Goal: Entertainment & Leisure: Browse casually

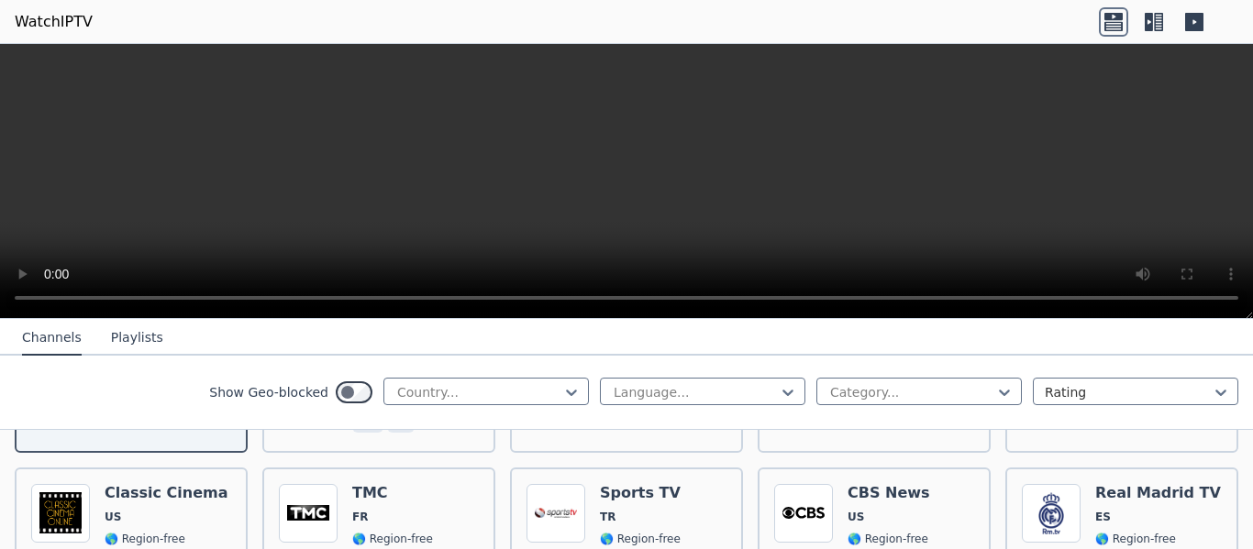
scroll to position [402, 0]
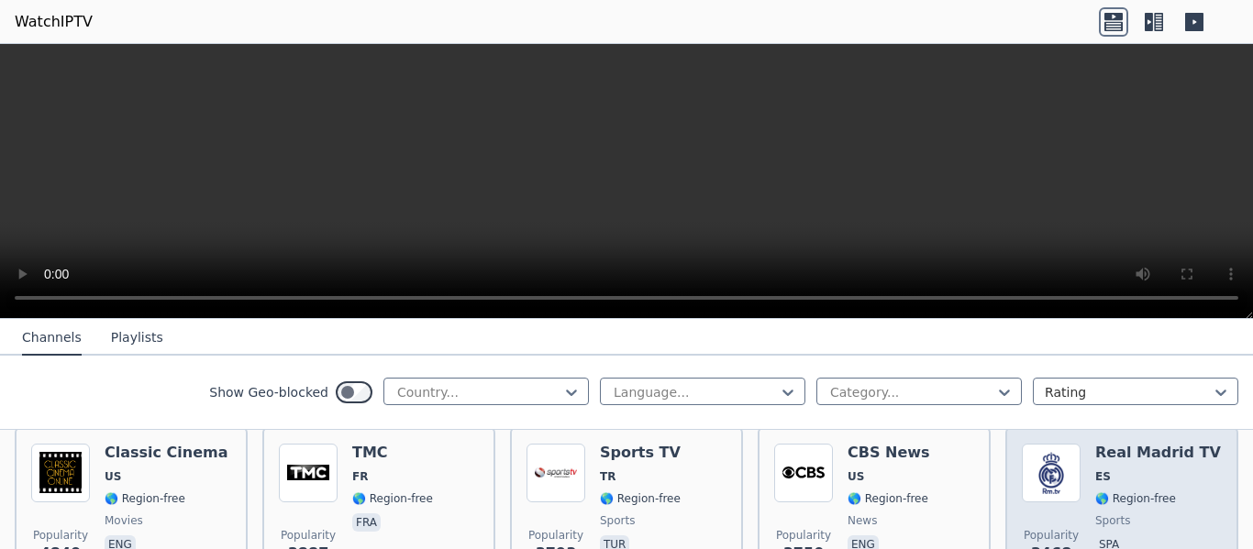
click at [1157, 448] on div "Real Madrid TV ES 🌎 Region-free sports spa" at bounding box center [1158, 510] width 126 height 132
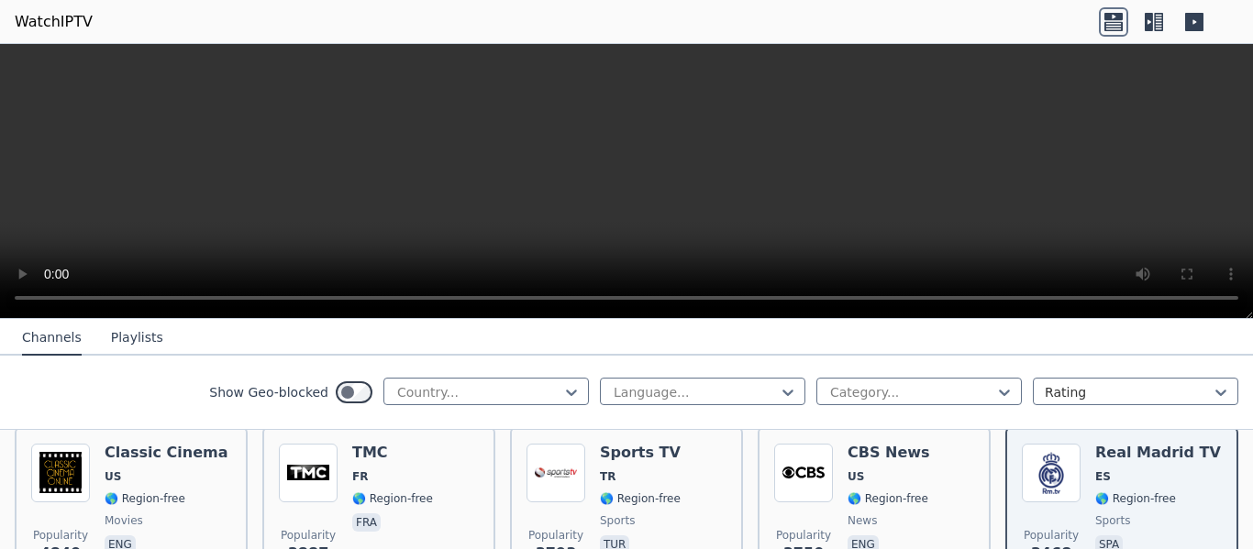
scroll to position [603, 0]
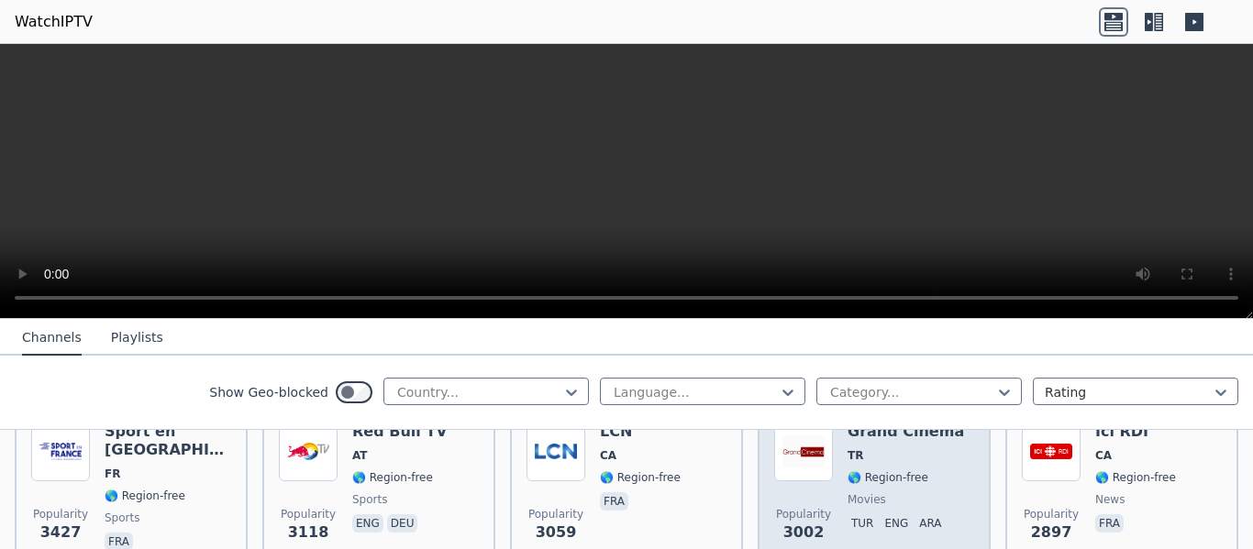
click at [870, 476] on div "Grand Cinema TR 🌎 Region-free movies tur eng ara" at bounding box center [905, 489] width 116 height 132
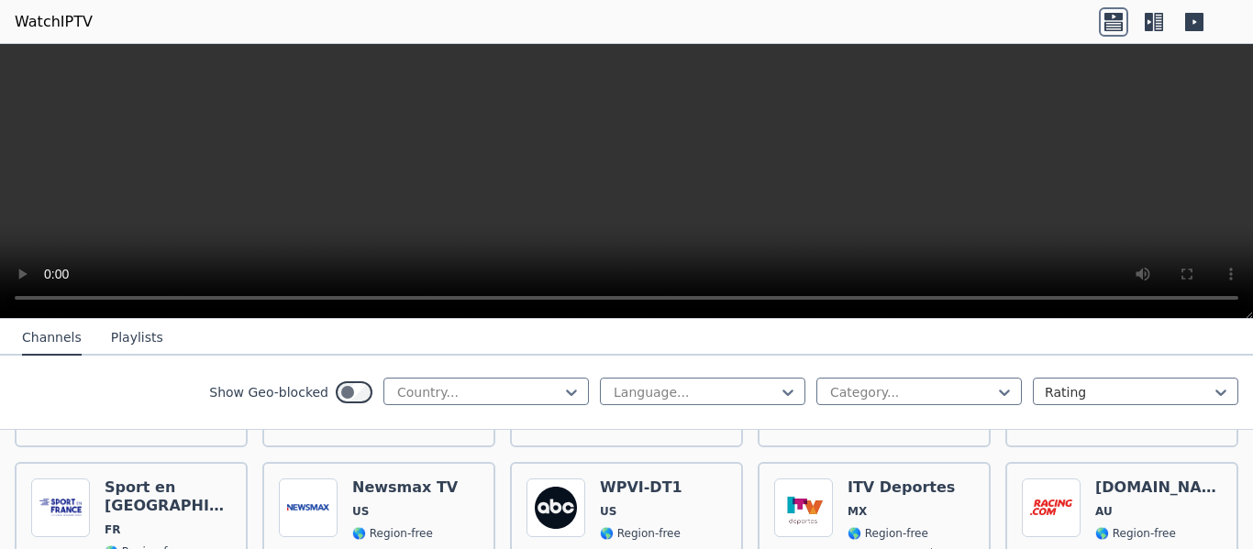
scroll to position [2611, 0]
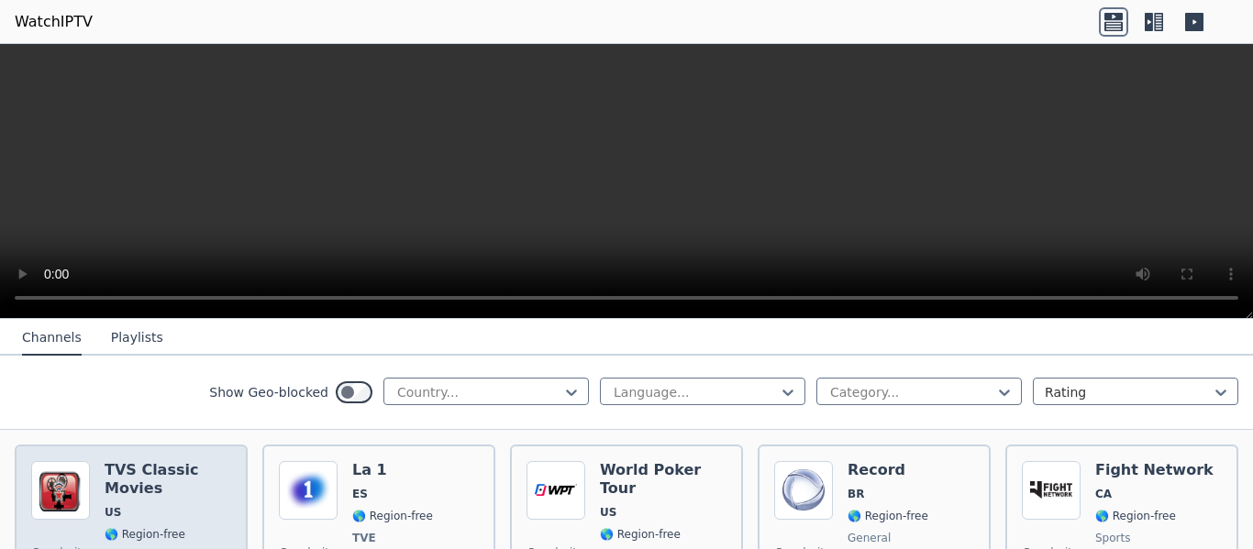
click at [197, 461] on div "TVS Classic Movies US 🌎 Region-free classic eng" at bounding box center [168, 529] width 127 height 136
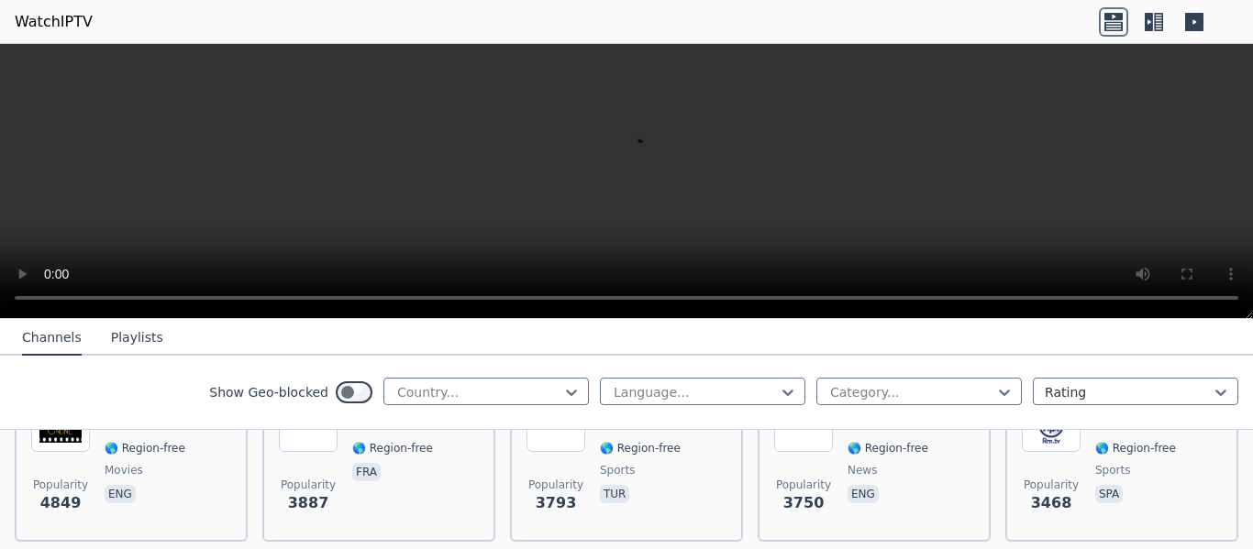
scroll to position [309, 0]
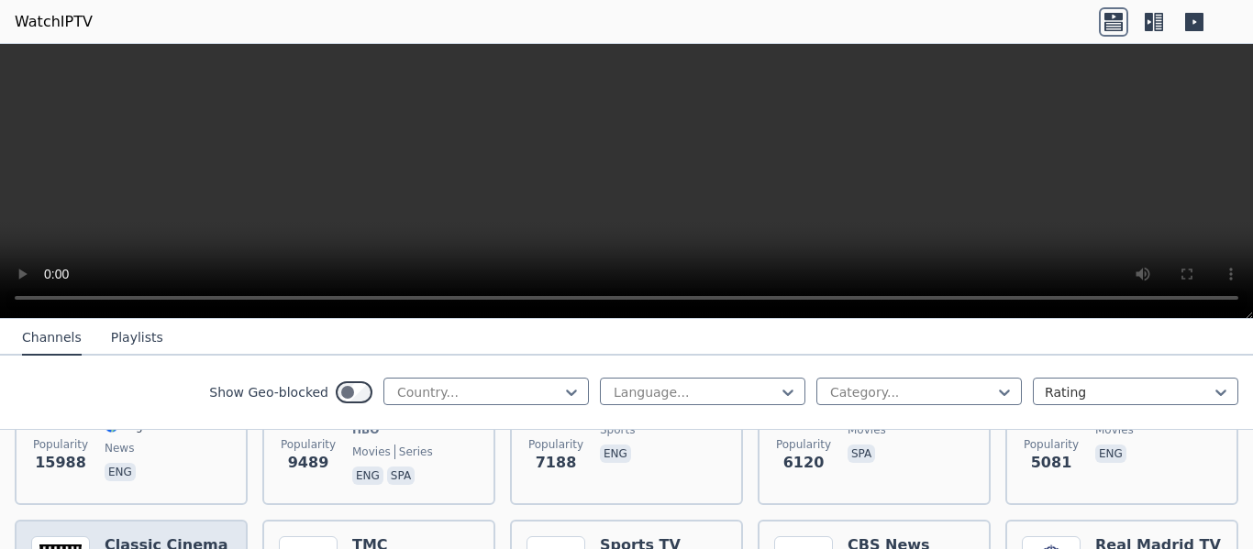
click at [157, 536] on h6 "Classic Cinema" at bounding box center [167, 545] width 124 height 18
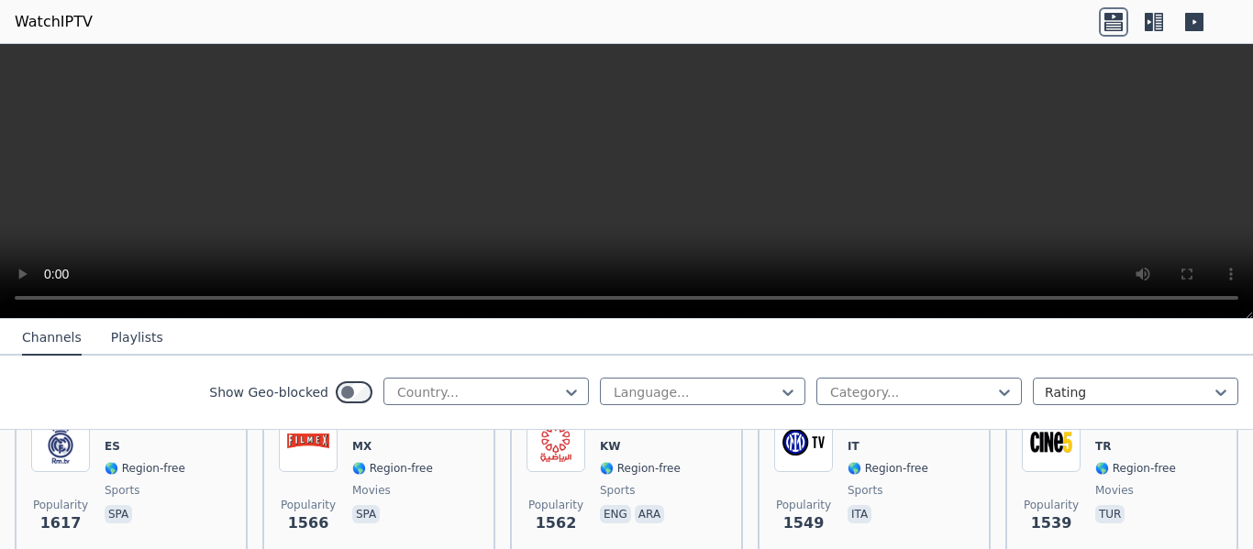
scroll to position [1715, 0]
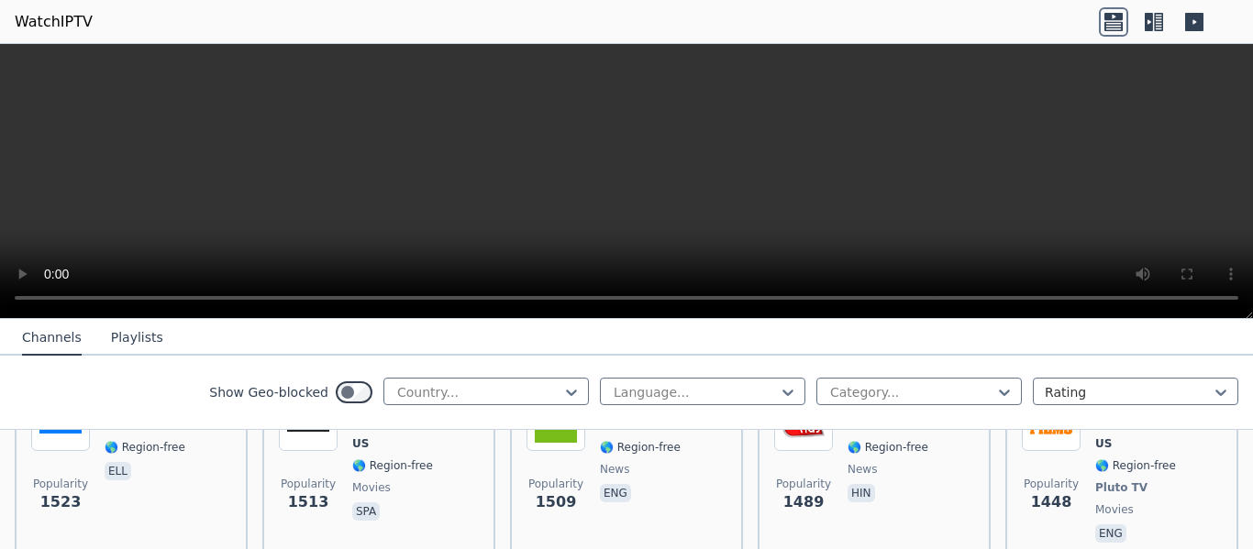
click at [62, 335] on button "Channels" at bounding box center [52, 338] width 60 height 35
click at [140, 337] on button "Playlists" at bounding box center [137, 338] width 52 height 35
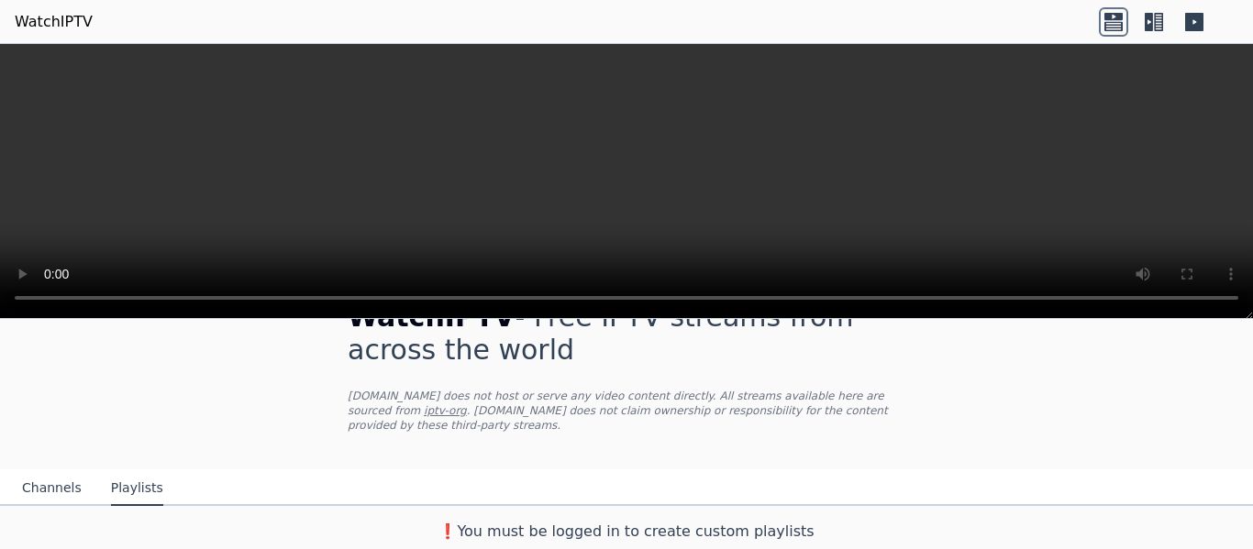
scroll to position [36, 0]
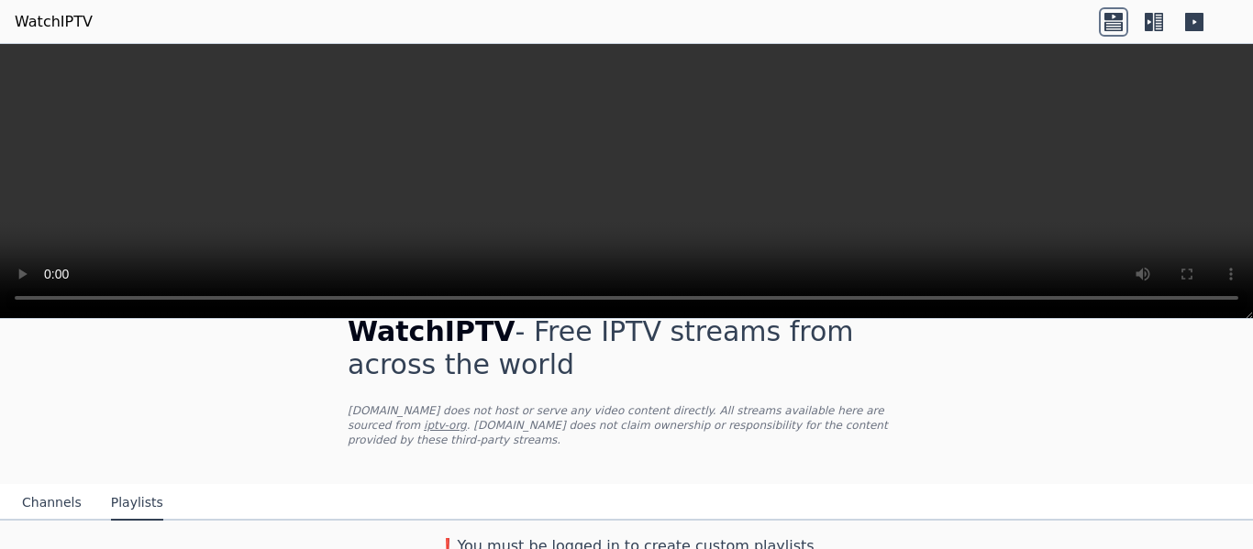
click at [61, 339] on div "WatchIPTV - Free IPTV streams from across the world [DOMAIN_NAME] does not host…" at bounding box center [626, 425] width 1253 height 279
click at [48, 486] on button "Channels" at bounding box center [52, 503] width 60 height 35
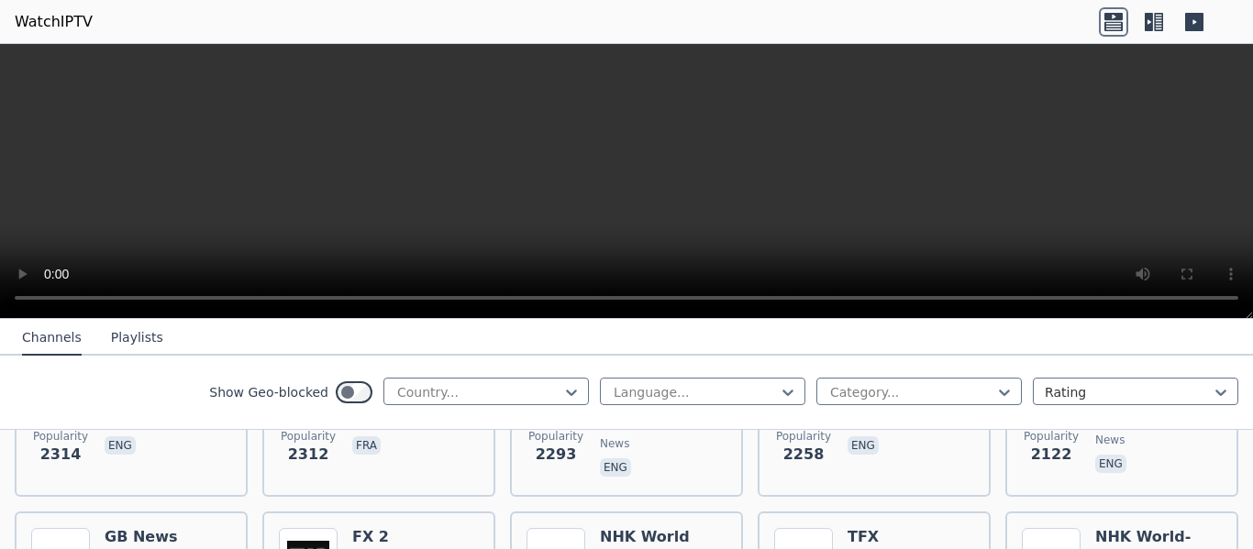
scroll to position [1241, 0]
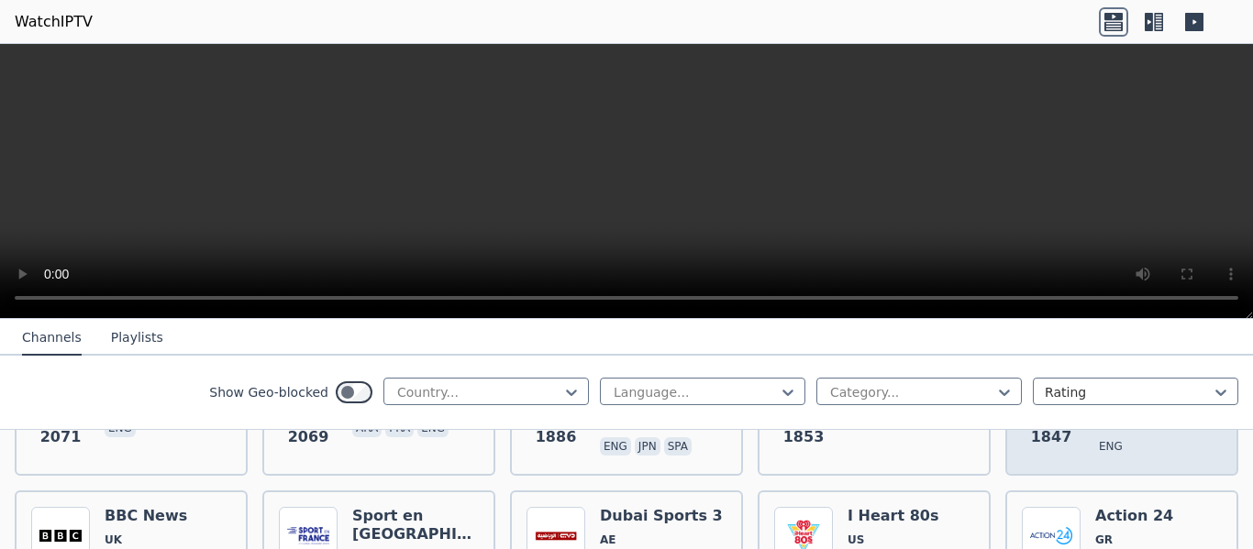
click at [1118, 444] on div "NHK World-[GEOGRAPHIC_DATA] JP 🌎 Region-free news culture eng" at bounding box center [1158, 393] width 127 height 132
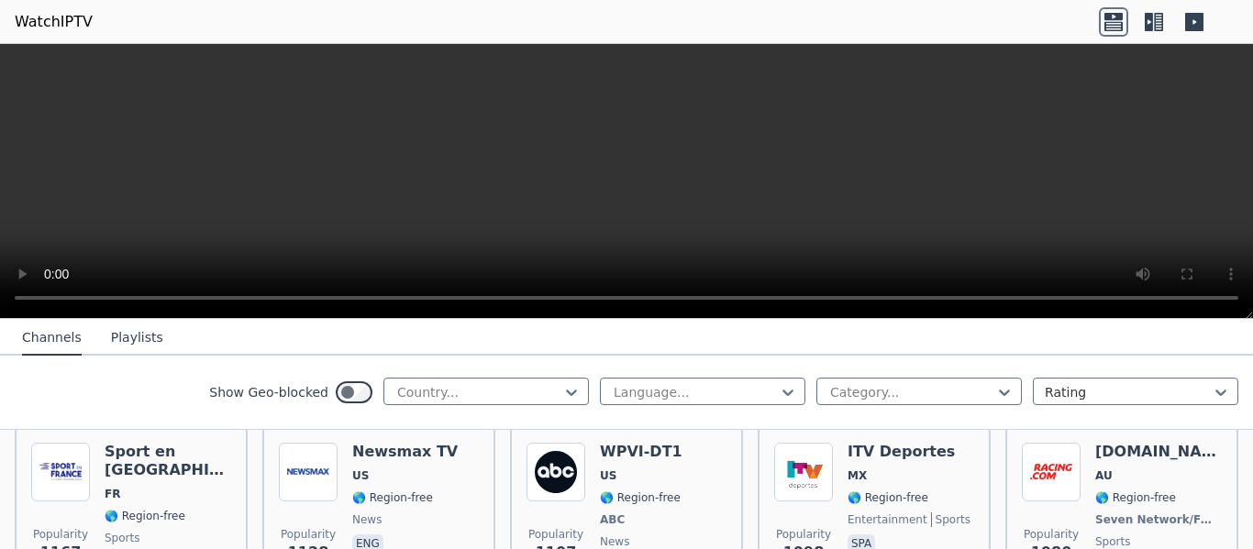
scroll to position [2647, 0]
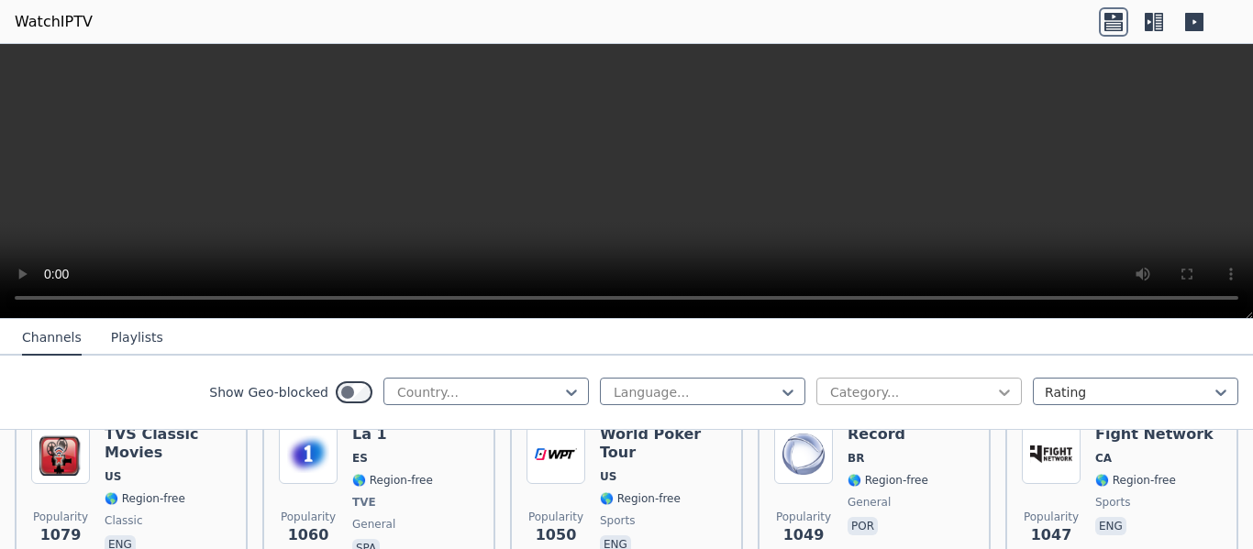
click at [995, 390] on icon at bounding box center [1004, 392] width 18 height 18
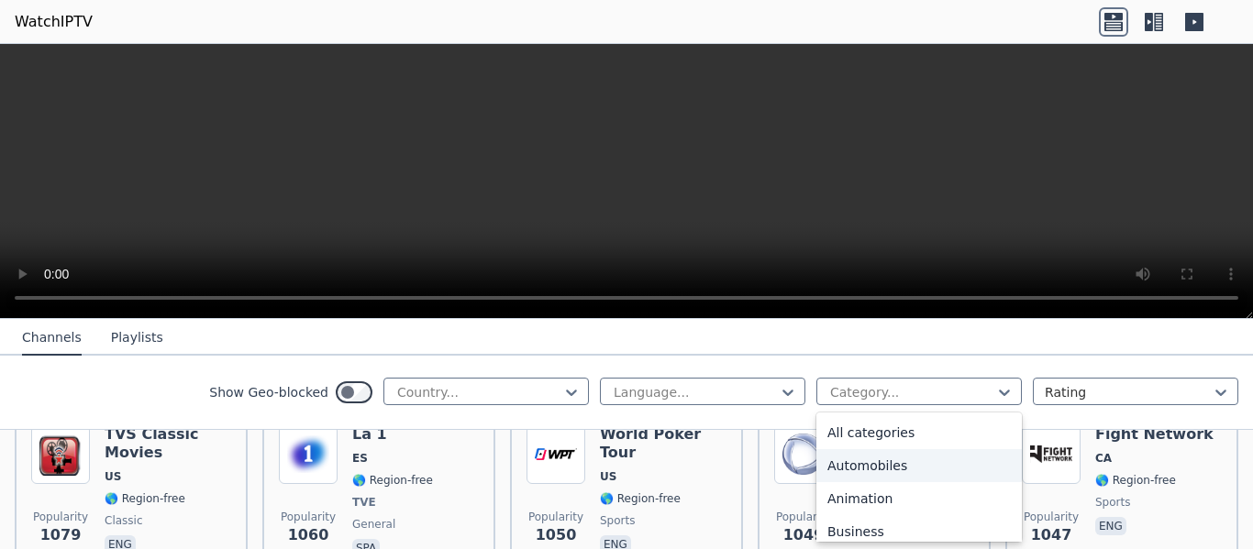
click at [895, 466] on div "Automobiles" at bounding box center [918, 465] width 205 height 33
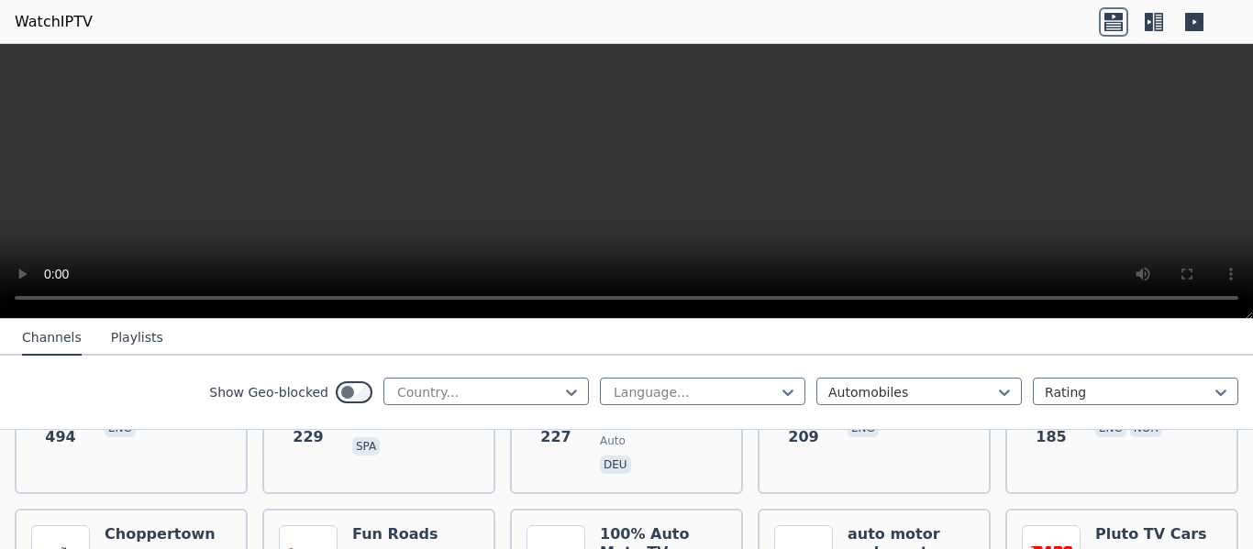
scroll to position [402, 0]
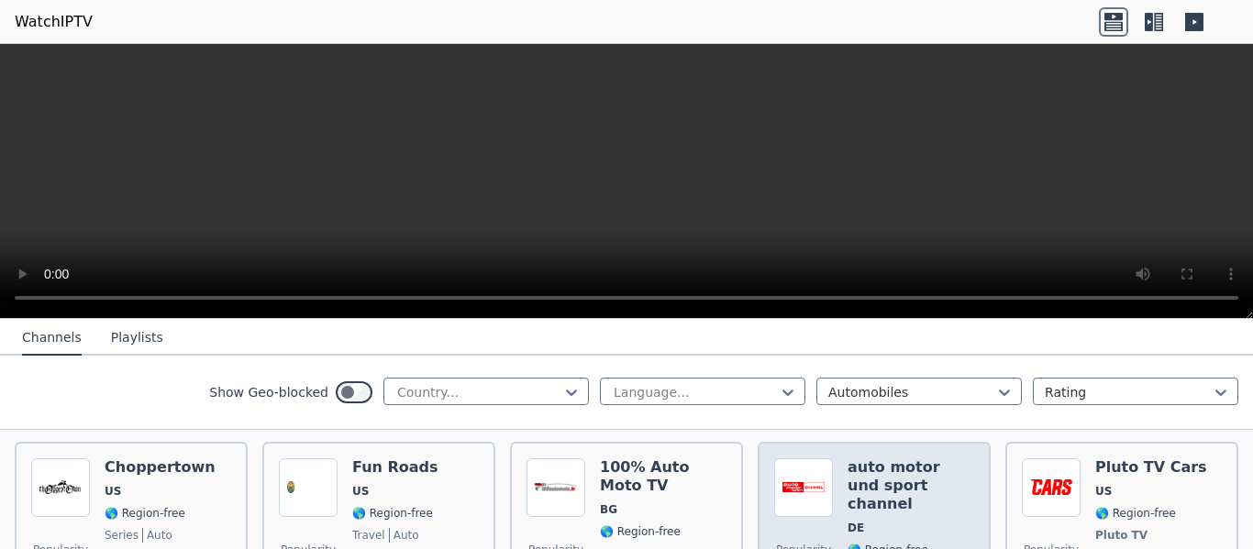
click at [907, 459] on h6 "auto motor und sport channel" at bounding box center [910, 486] width 127 height 55
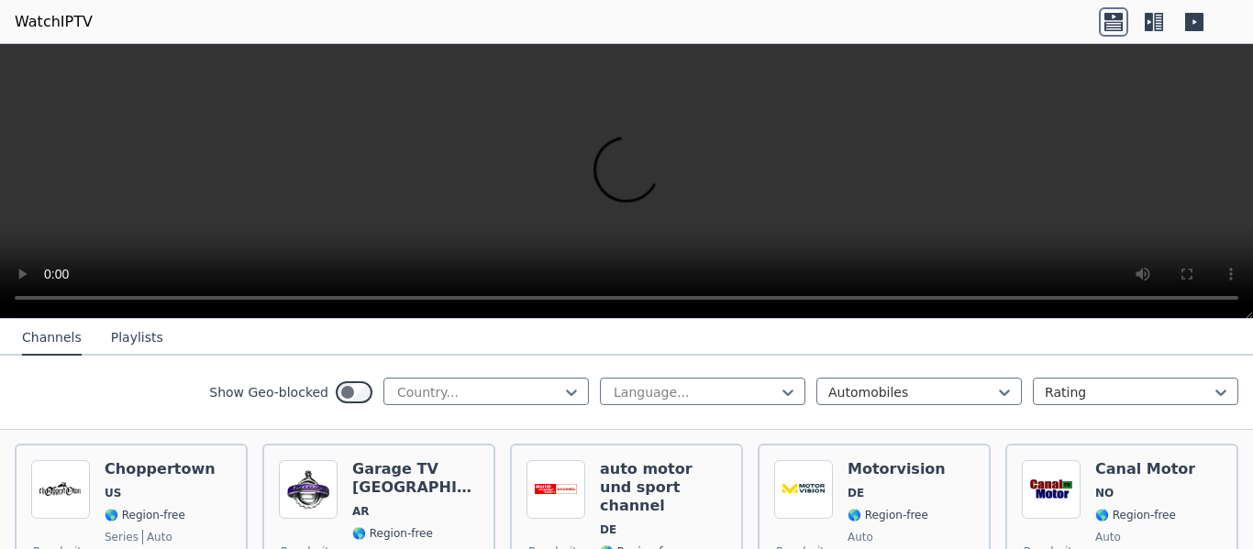
scroll to position [207, 0]
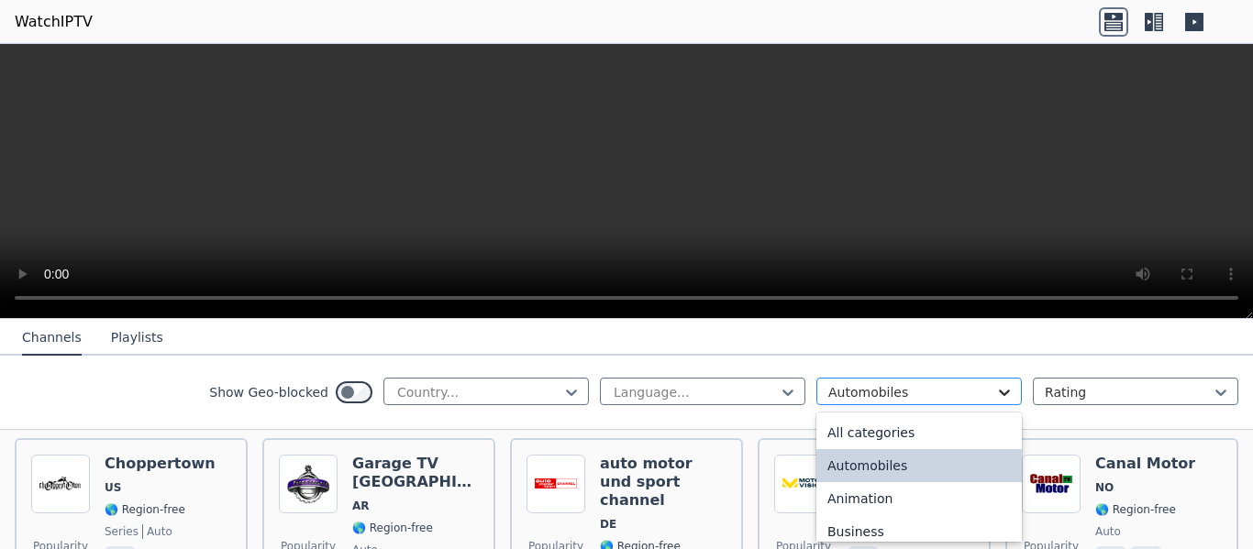
click at [995, 388] on icon at bounding box center [1004, 392] width 18 height 18
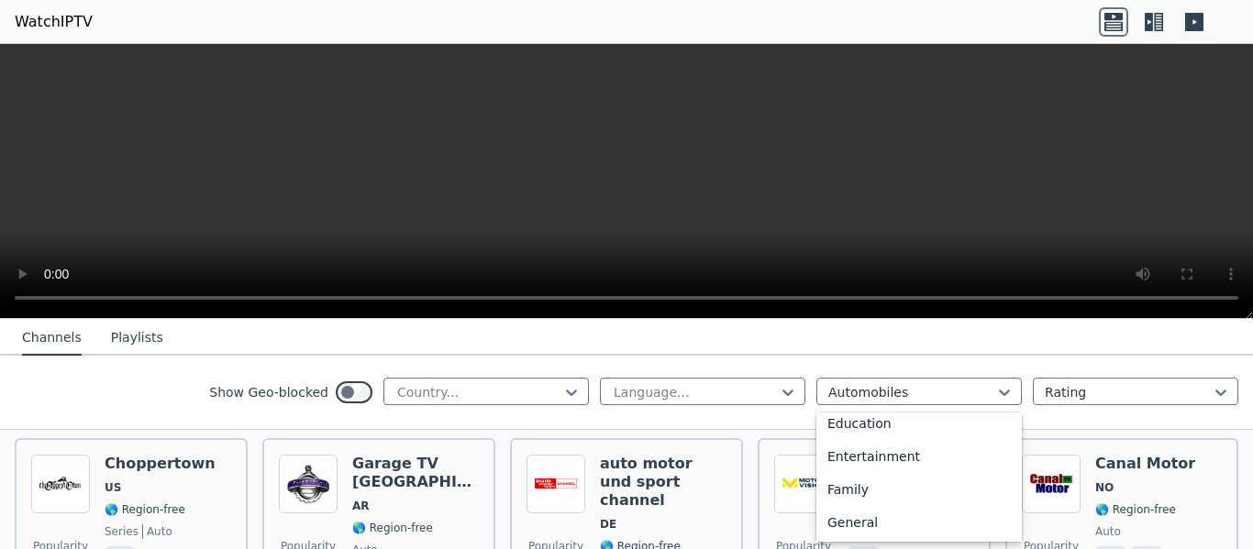
scroll to position [271, 0]
click at [886, 491] on div "Entertainment" at bounding box center [918, 491] width 205 height 33
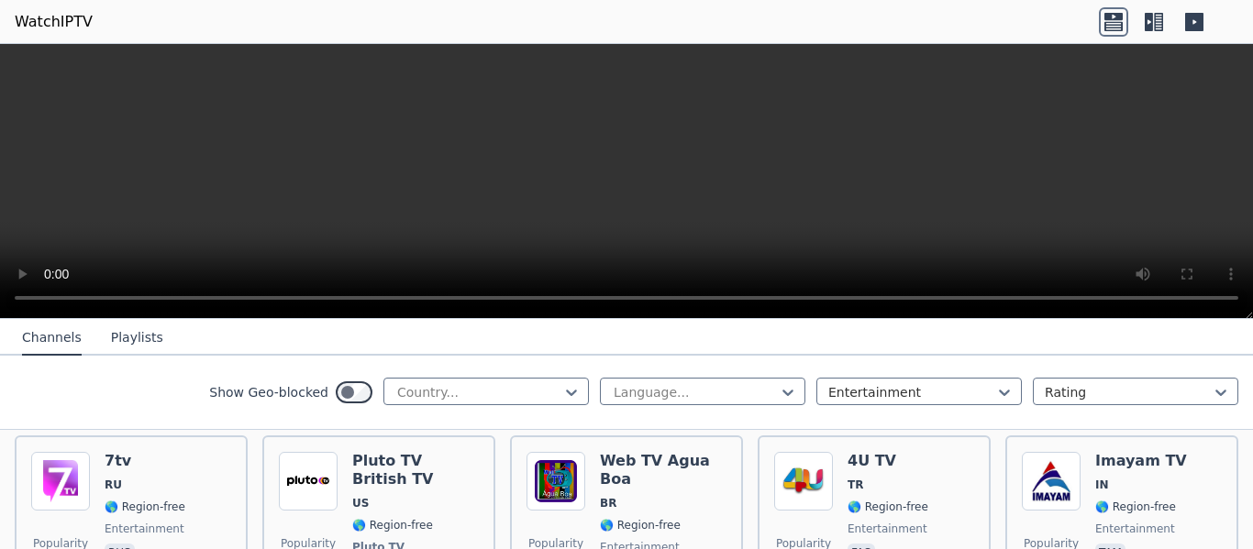
scroll to position [5811, 0]
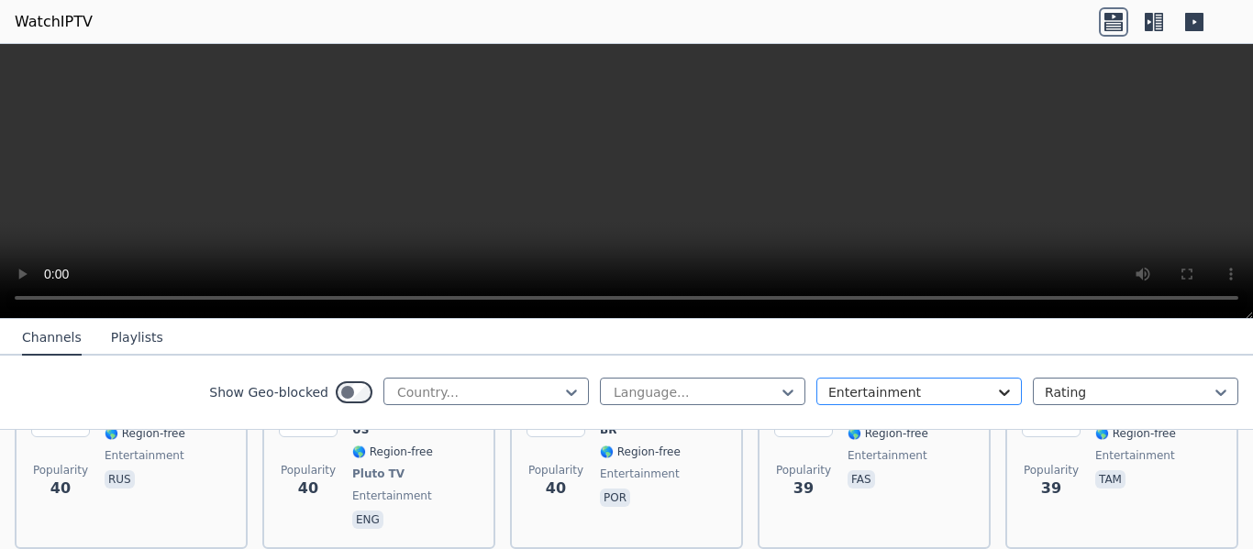
click at [996, 392] on icon at bounding box center [1004, 392] width 18 height 18
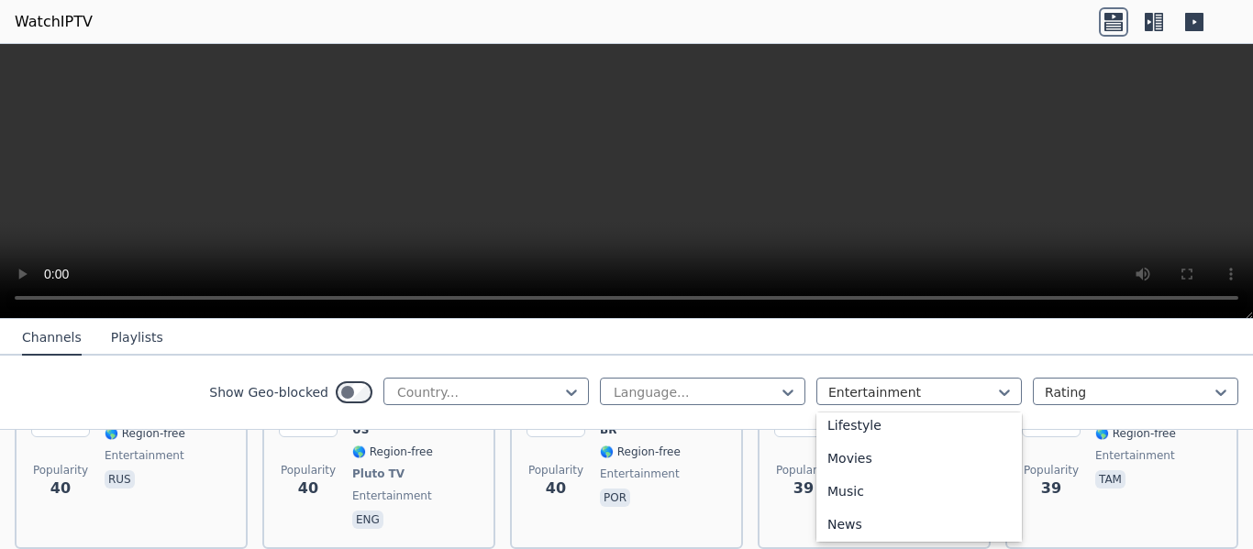
scroll to position [479, 0]
click at [882, 454] on div "Movies" at bounding box center [918, 449] width 205 height 33
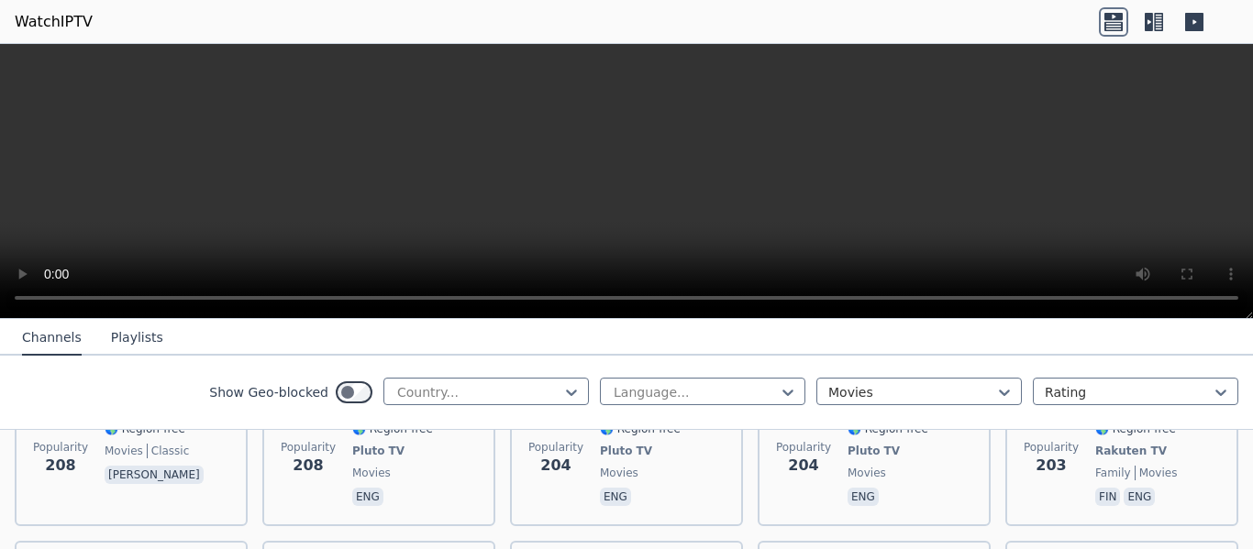
scroll to position [2977, 0]
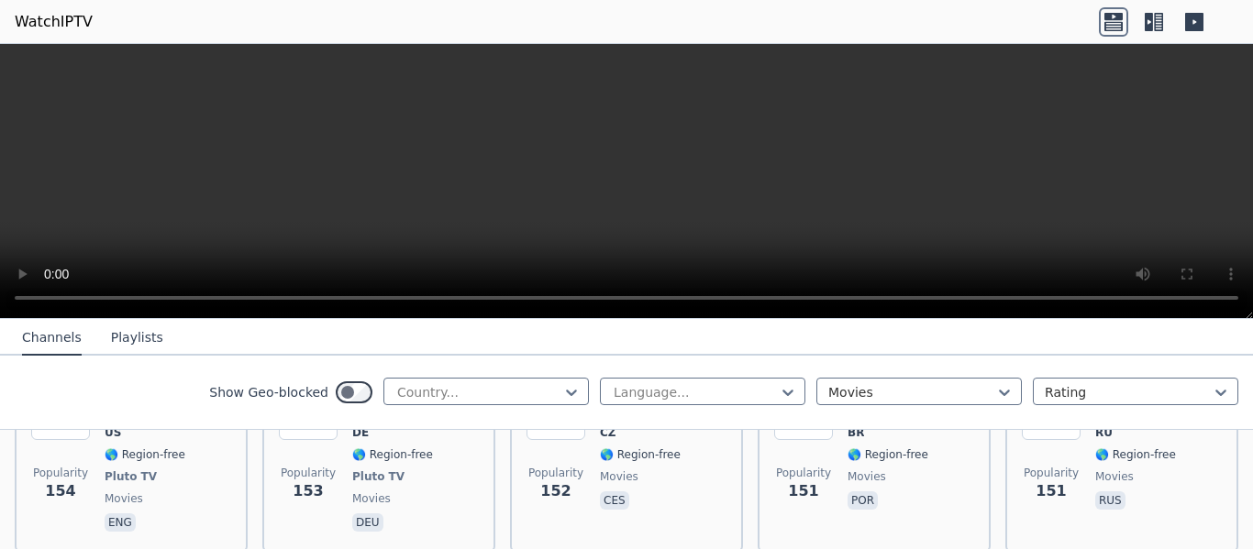
scroll to position [4223, 0]
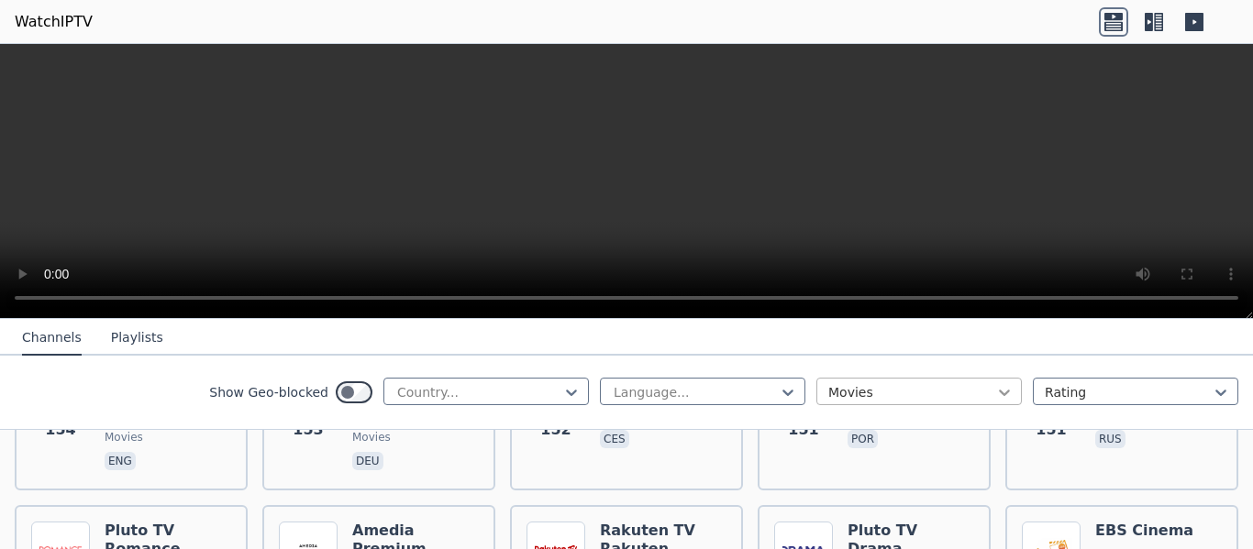
click at [995, 401] on icon at bounding box center [1004, 392] width 18 height 18
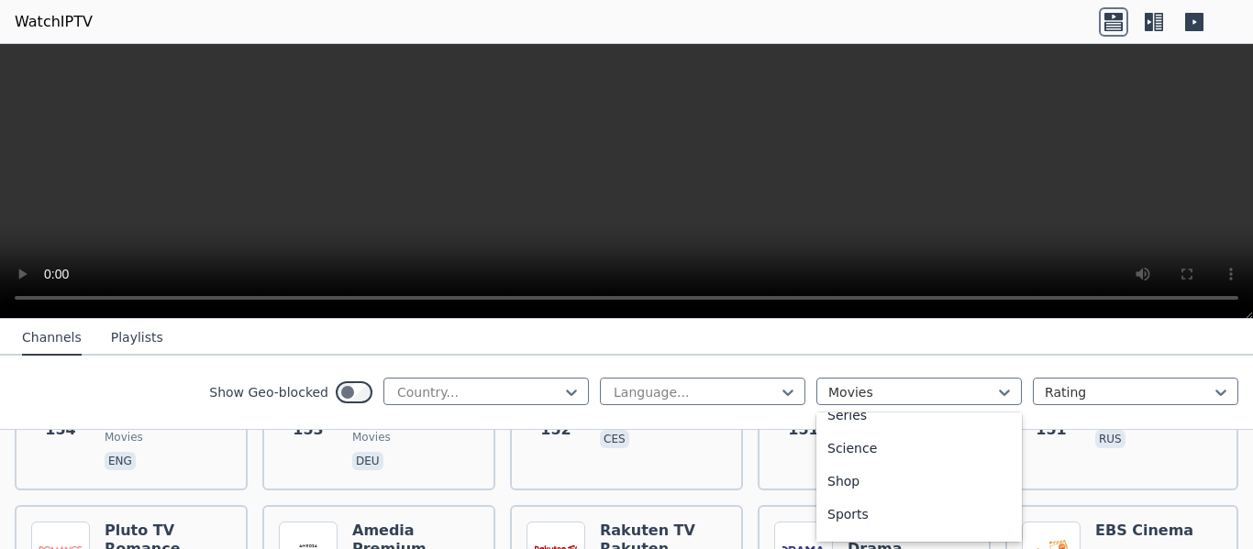
scroll to position [719, 0]
click at [903, 500] on div "Sports" at bounding box center [918, 506] width 205 height 33
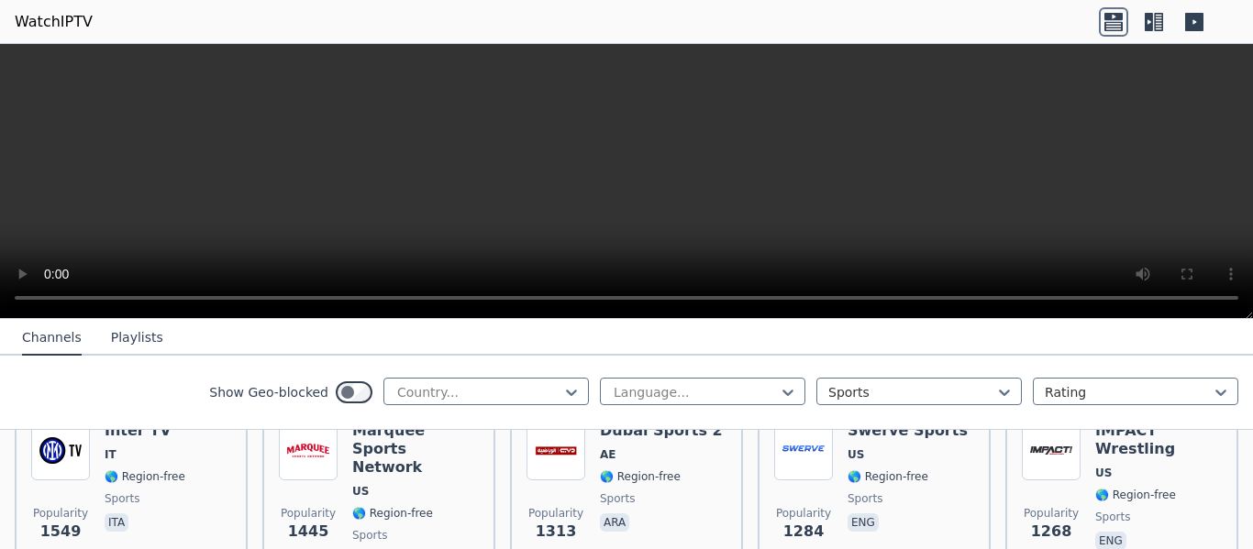
scroll to position [615, 0]
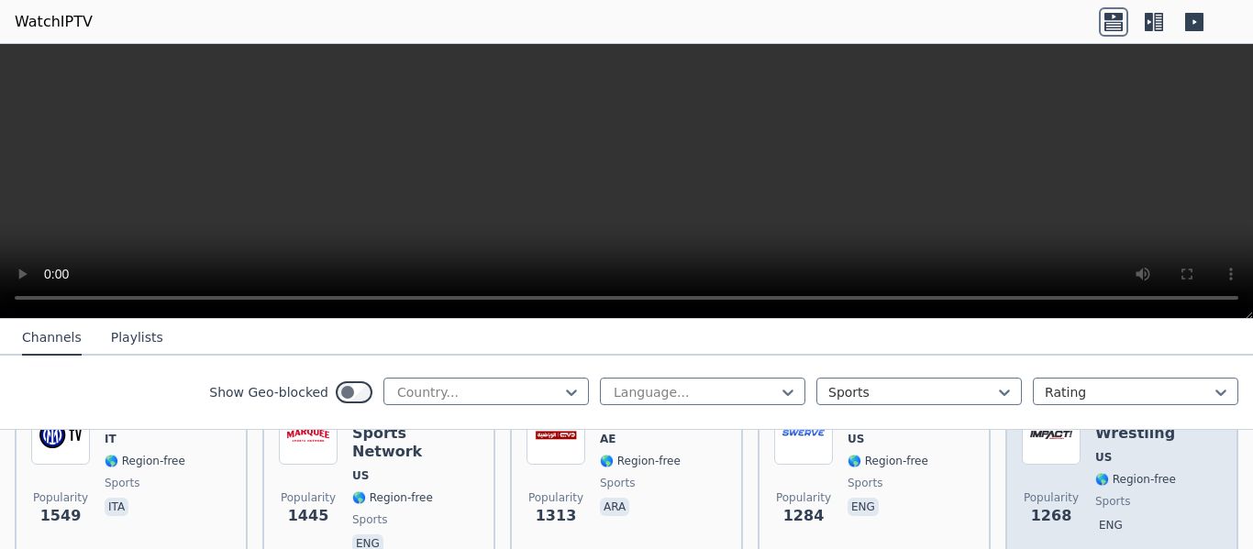
click at [1138, 494] on span "sports" at bounding box center [1158, 501] width 127 height 15
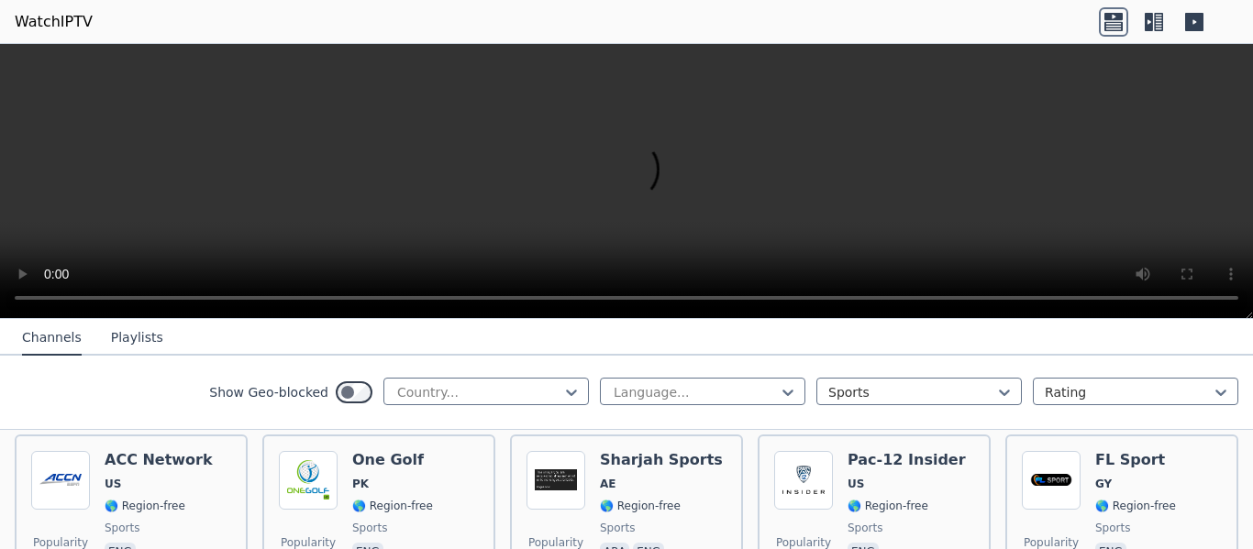
scroll to position [1690, 0]
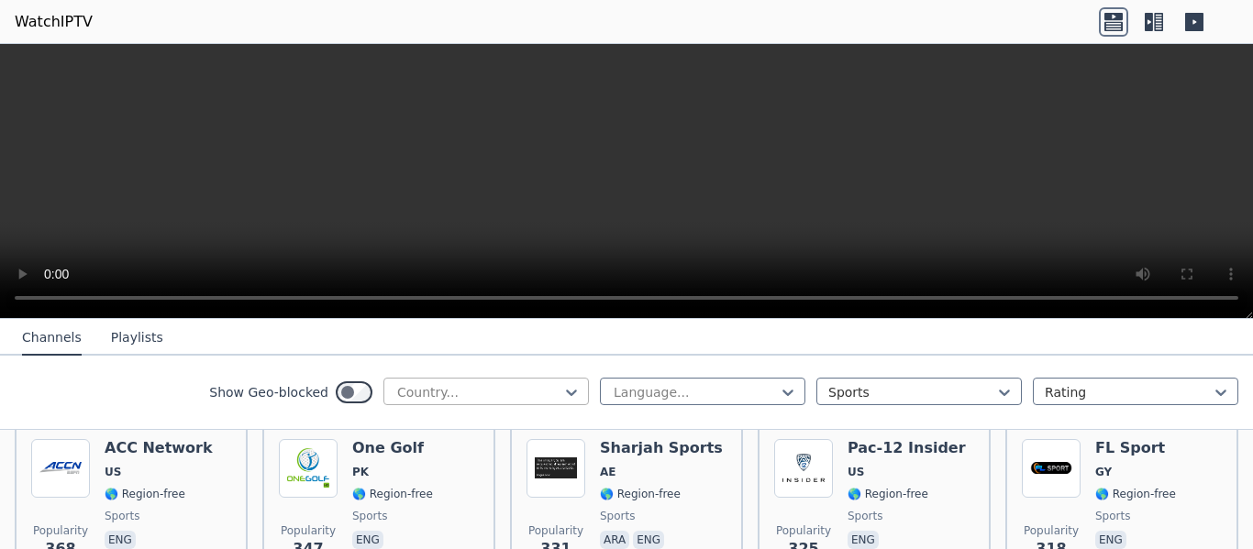
click at [569, 386] on div "Country..." at bounding box center [485, 392] width 205 height 28
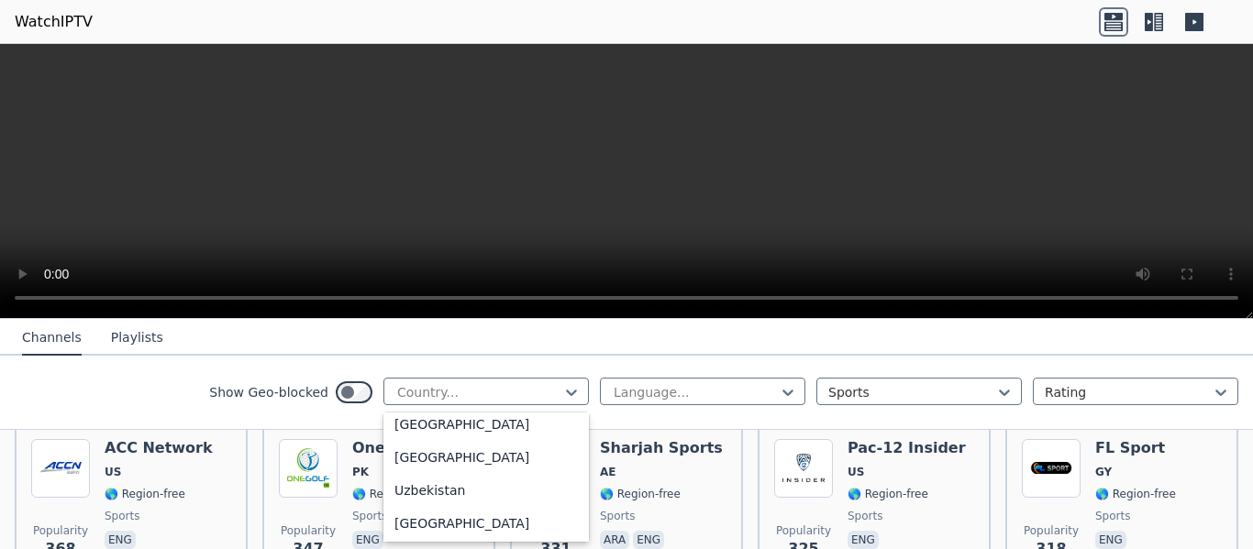
scroll to position [6461, 0]
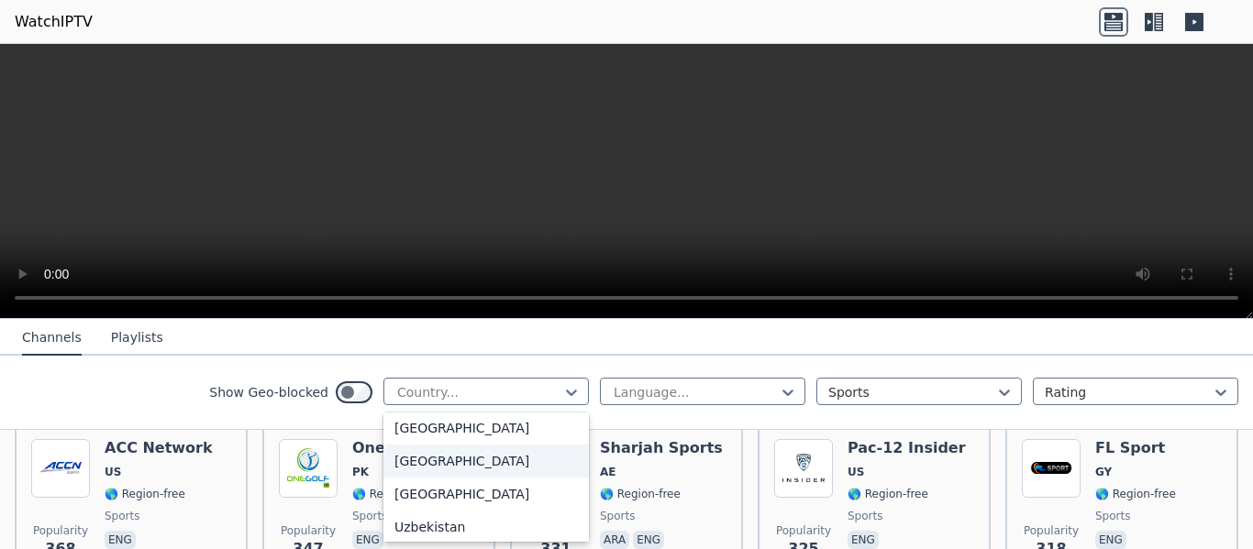
click at [467, 470] on div "[GEOGRAPHIC_DATA]" at bounding box center [485, 461] width 205 height 33
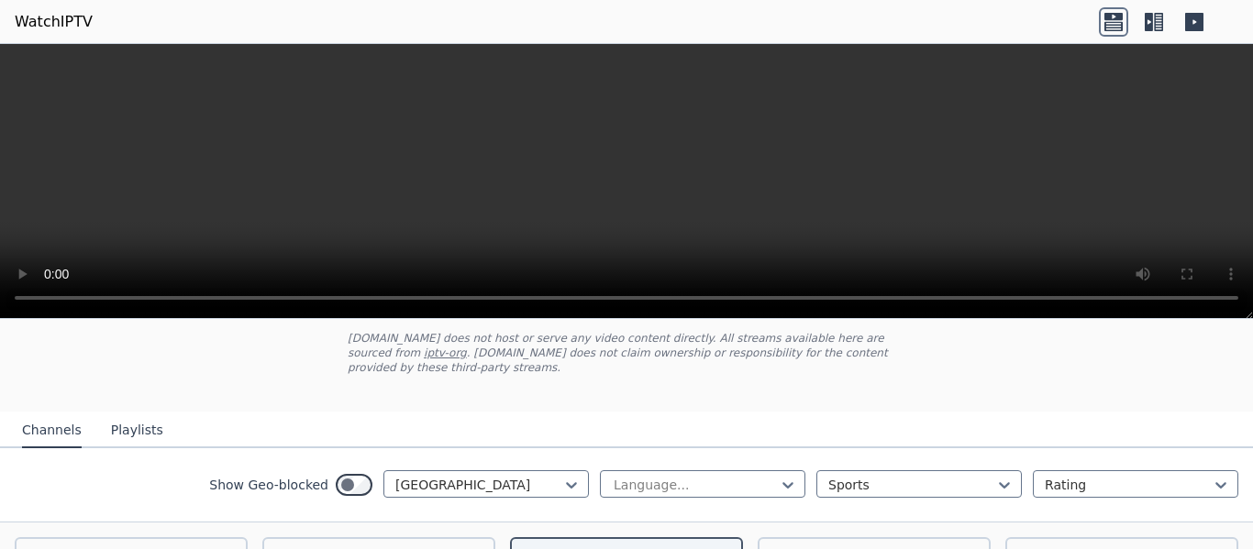
scroll to position [114, 0]
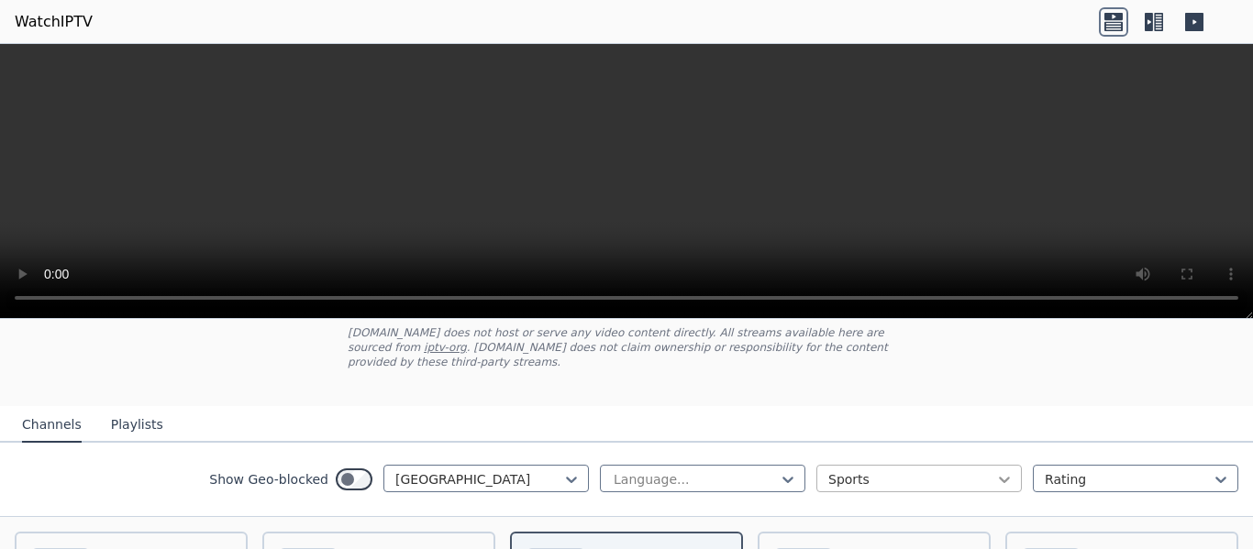
click at [995, 470] on icon at bounding box center [1004, 479] width 18 height 18
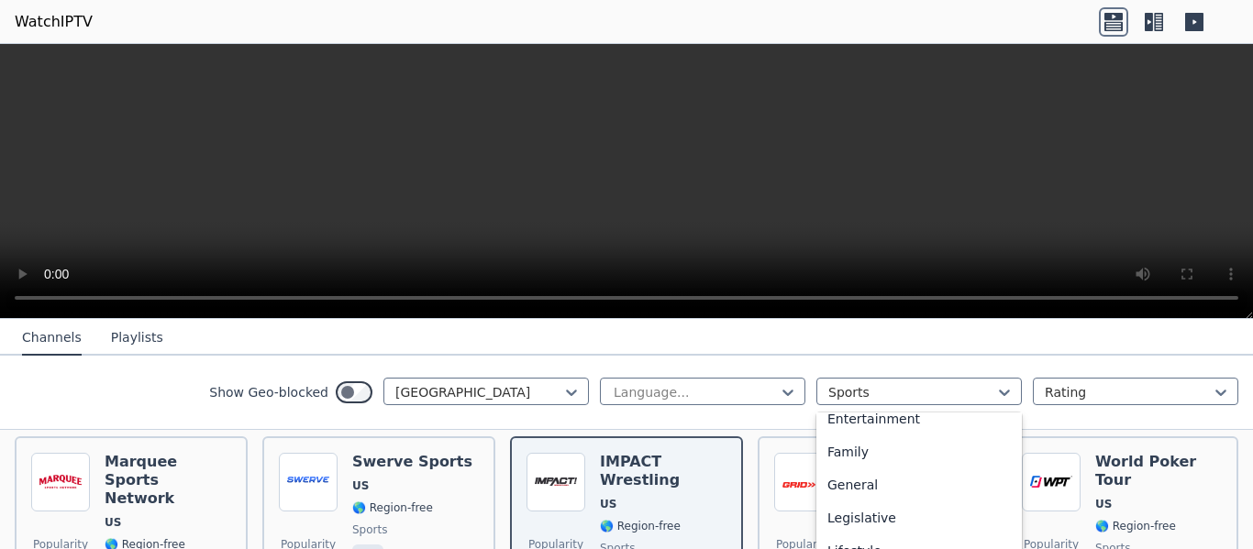
scroll to position [325, 0]
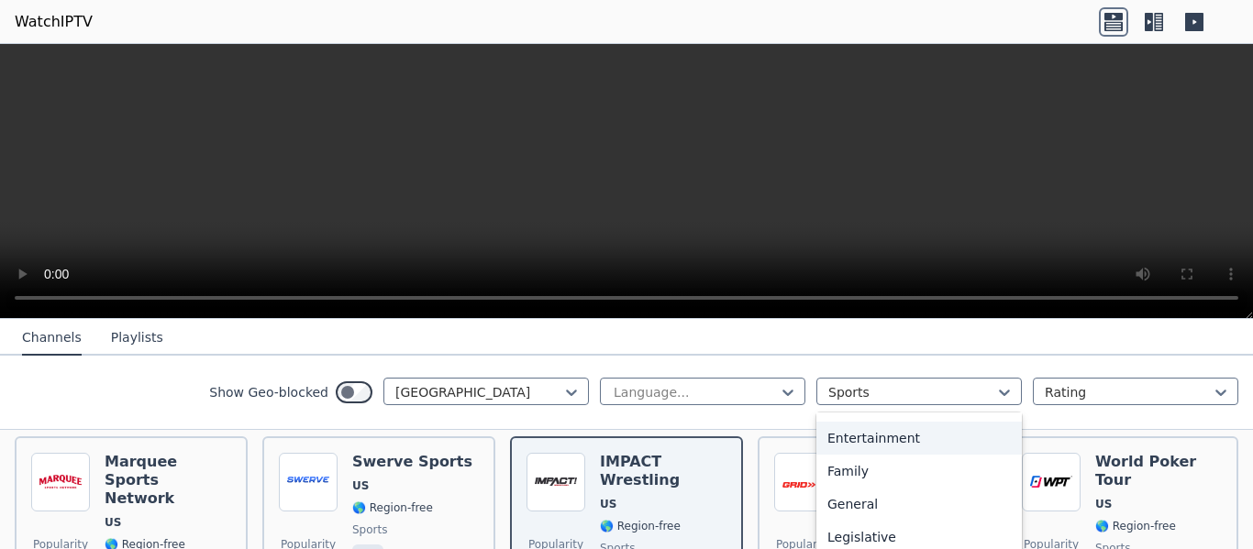
click at [842, 437] on div "Entertainment" at bounding box center [918, 438] width 205 height 33
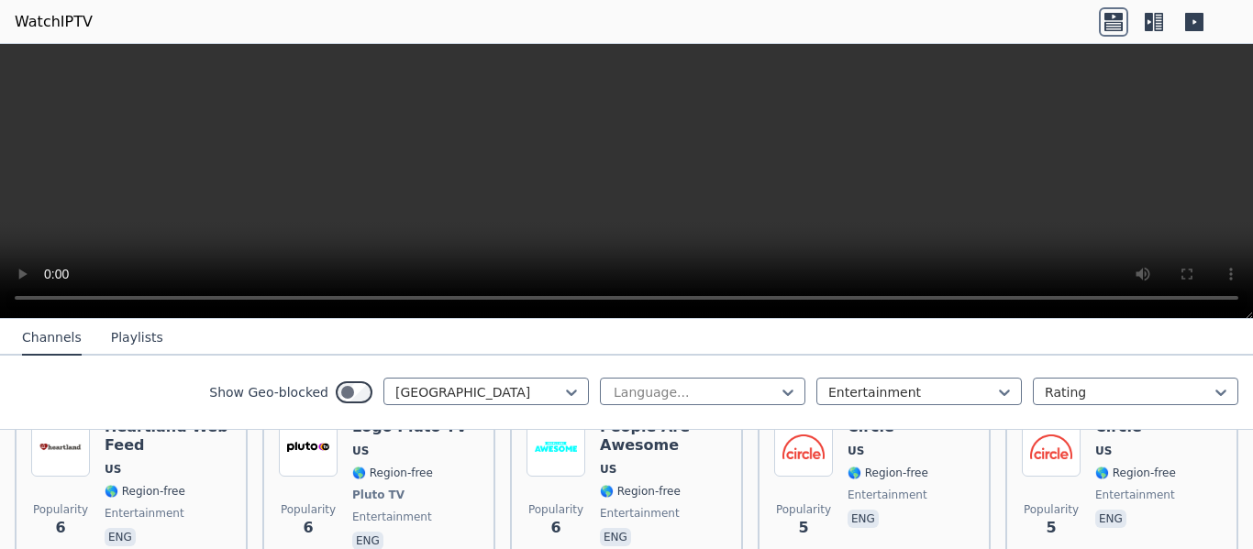
scroll to position [4534, 0]
